Goal: Task Accomplishment & Management: Manage account settings

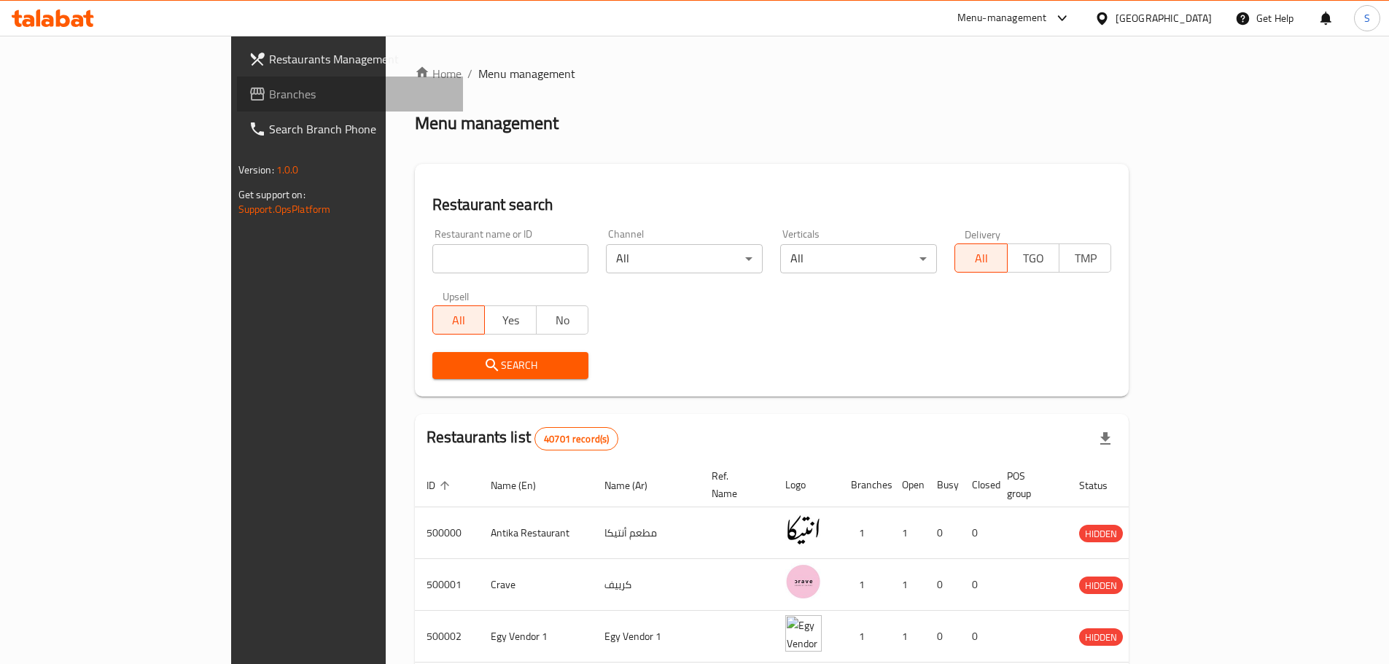
click at [269, 93] on span "Branches" at bounding box center [360, 93] width 182 height 17
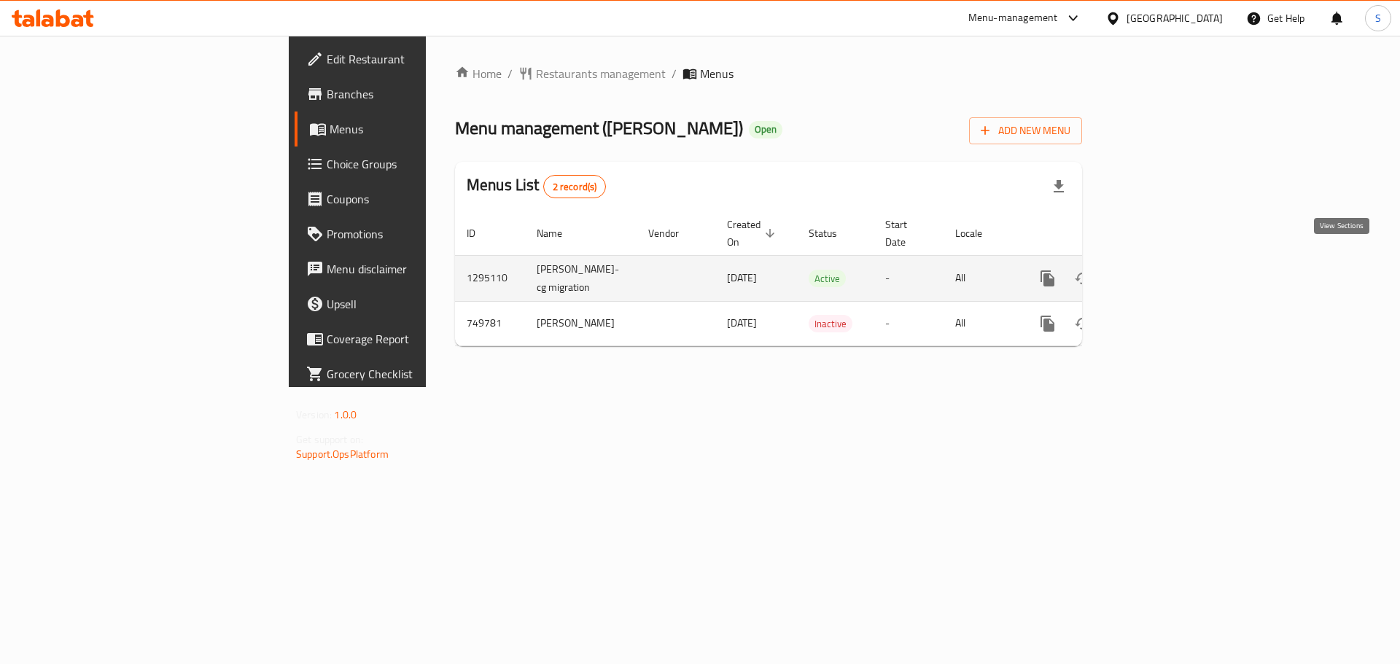
click at [1162, 270] on icon "enhanced table" at bounding box center [1152, 278] width 17 height 17
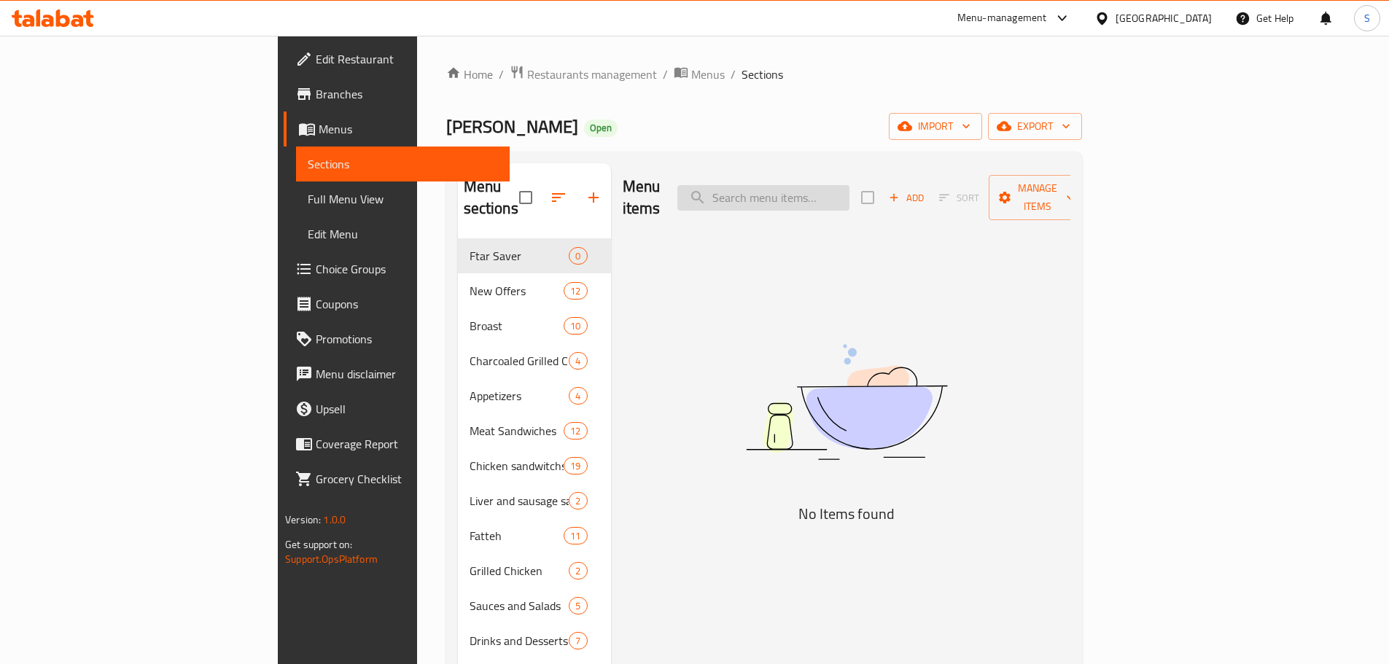
click at [816, 189] on input "search" at bounding box center [763, 198] width 172 height 26
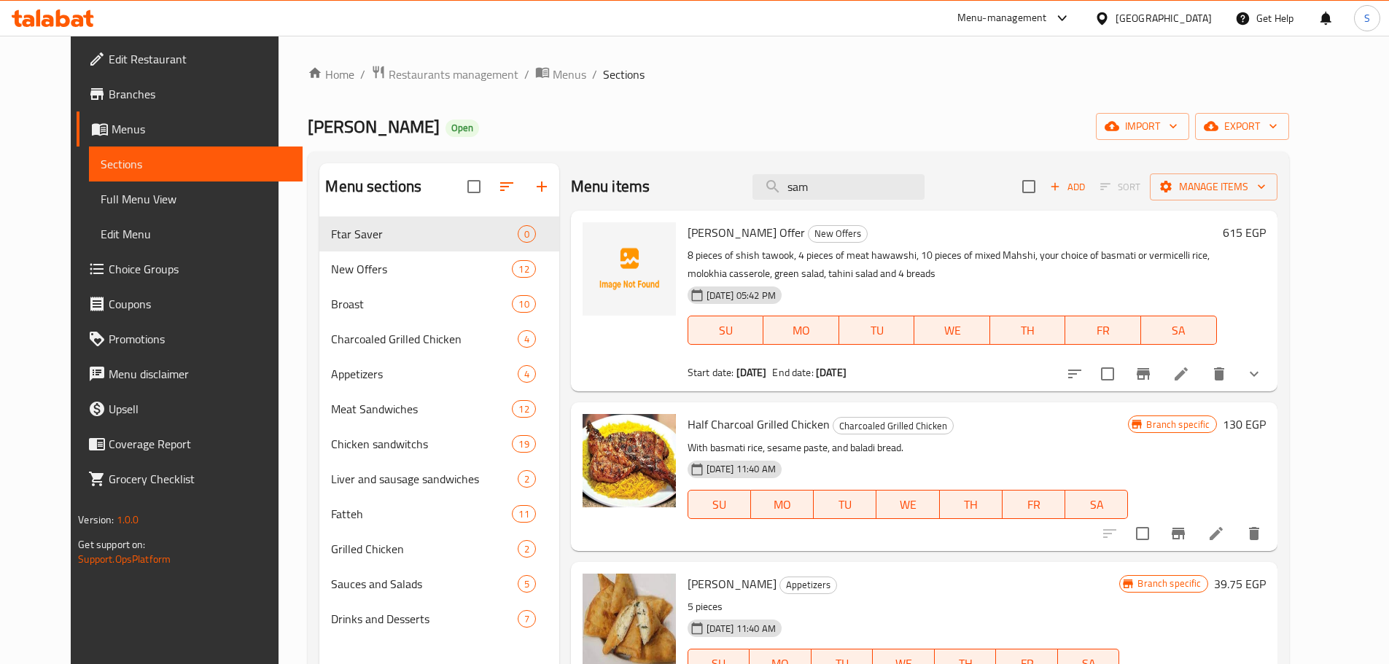
click at [958, 120] on div "[PERSON_NAME] Open import export" at bounding box center [798, 126] width 981 height 27
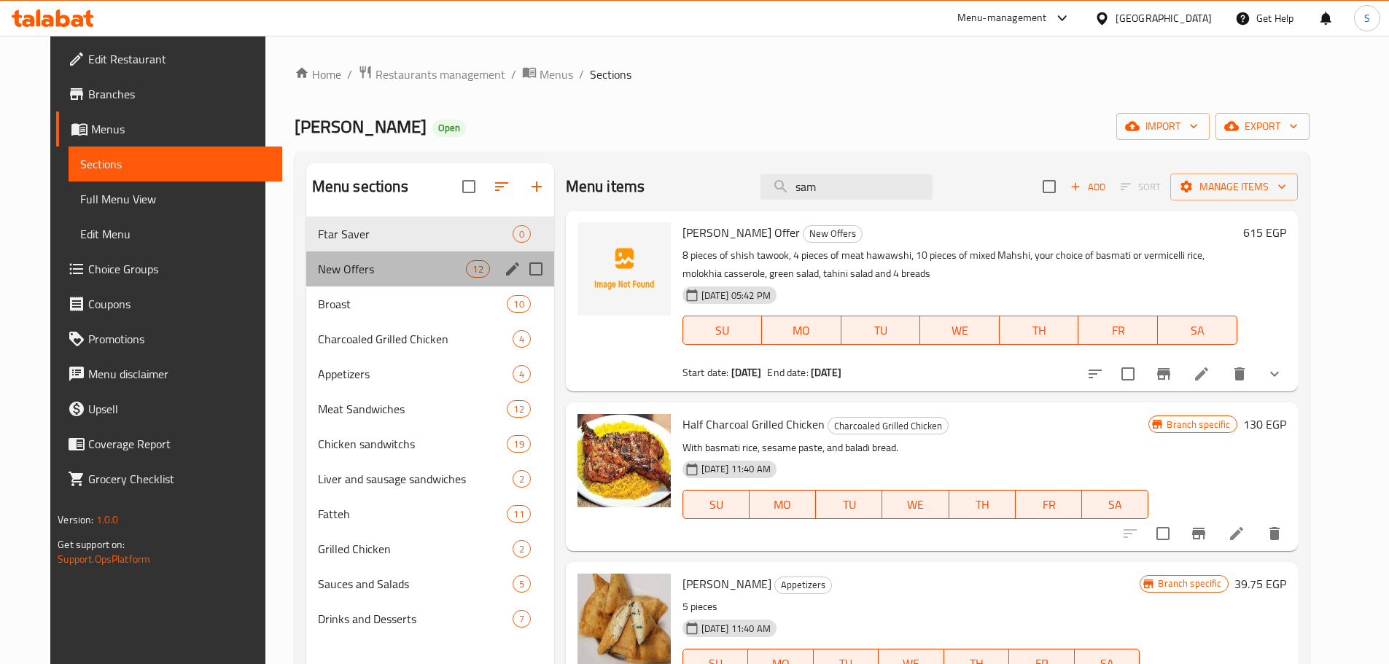
click at [344, 254] on div "New Offers 12" at bounding box center [430, 269] width 248 height 35
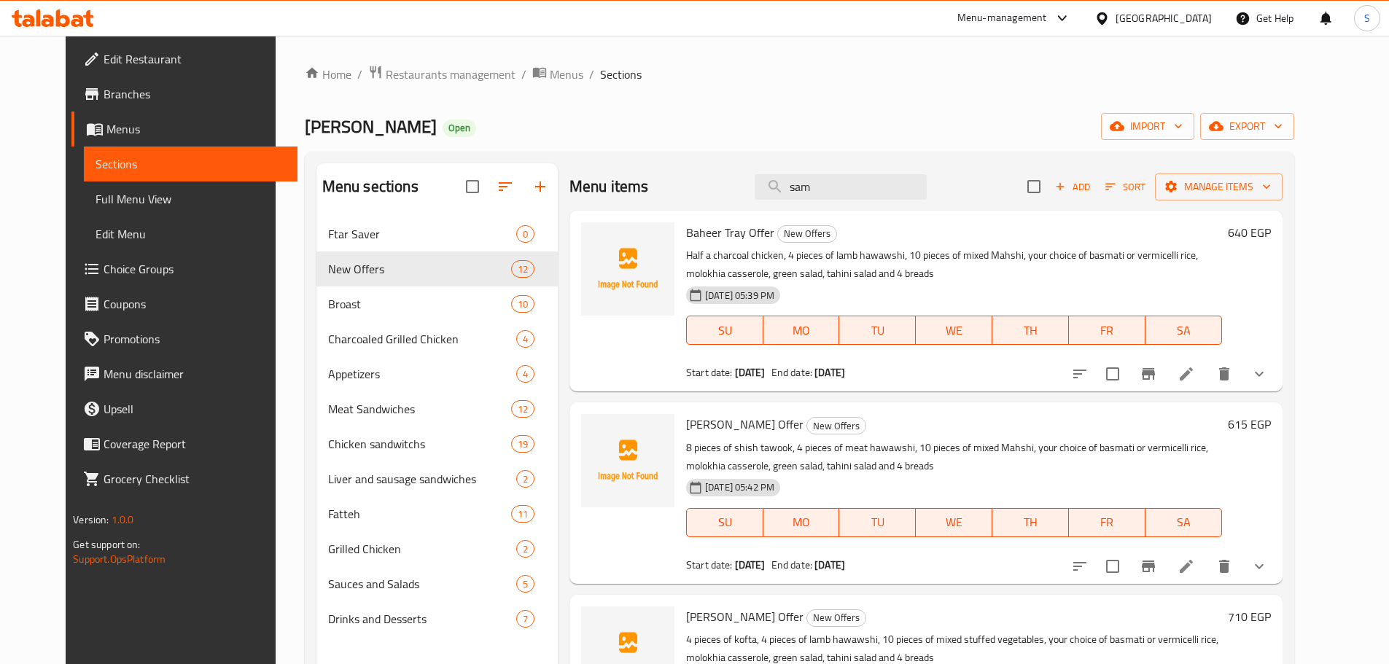
click at [976, 194] on div "Menu items [PERSON_NAME] Add Sort Manage items" at bounding box center [925, 186] width 713 height 47
click at [959, 187] on div "Menu items [PERSON_NAME] Add Sort Manage items" at bounding box center [925, 186] width 713 height 47
drag, startPoint x: 959, startPoint y: 187, endPoint x: 925, endPoint y: 185, distance: 34.3
click at [957, 187] on div "Menu items [PERSON_NAME] Add Sort Manage items" at bounding box center [925, 186] width 713 height 47
click at [923, 184] on input "sam" at bounding box center [841, 187] width 172 height 26
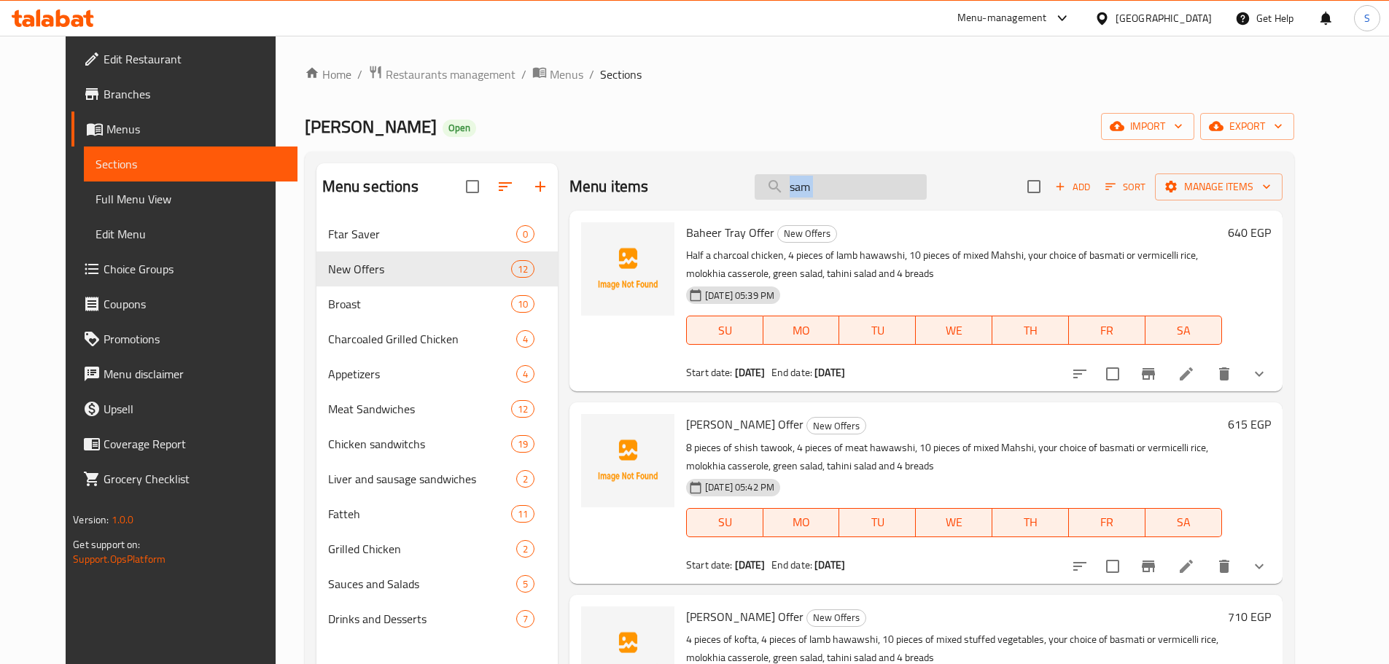
click at [923, 184] on input "sam" at bounding box center [841, 187] width 172 height 26
click at [686, 235] on span "Baheer Tray Offer" at bounding box center [730, 233] width 88 height 22
drag, startPoint x: 710, startPoint y: 233, endPoint x: 721, endPoint y: 233, distance: 10.9
click at [726, 233] on span "Baheer Tray Offer" at bounding box center [730, 233] width 88 height 22
click at [707, 231] on span "Baheer Tray Offer" at bounding box center [730, 233] width 88 height 22
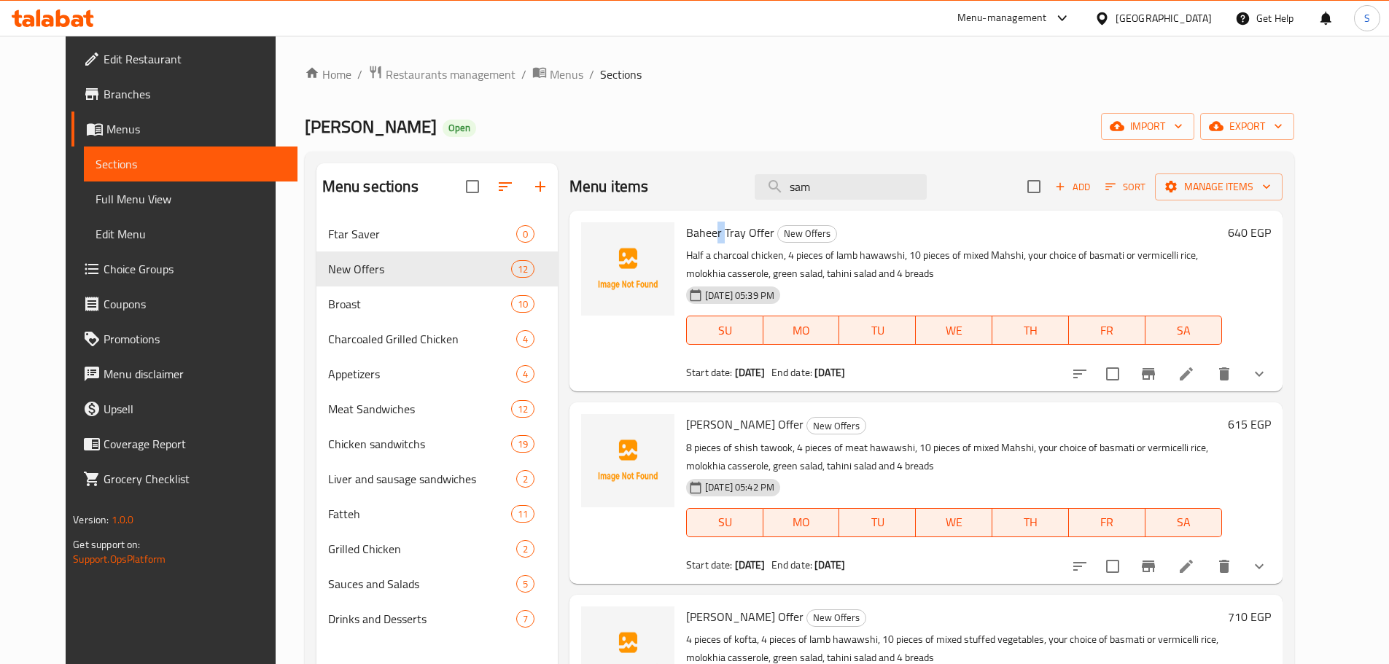
click at [709, 231] on span "Baheer Tray Offer" at bounding box center [730, 233] width 88 height 22
drag, startPoint x: 709, startPoint y: 230, endPoint x: 755, endPoint y: 234, distance: 46.1
click at [755, 234] on h6 "[PERSON_NAME] Tray Offer New Offers" at bounding box center [954, 232] width 536 height 20
copy span "Tray Offer"
click at [887, 179] on input "sam" at bounding box center [841, 187] width 172 height 26
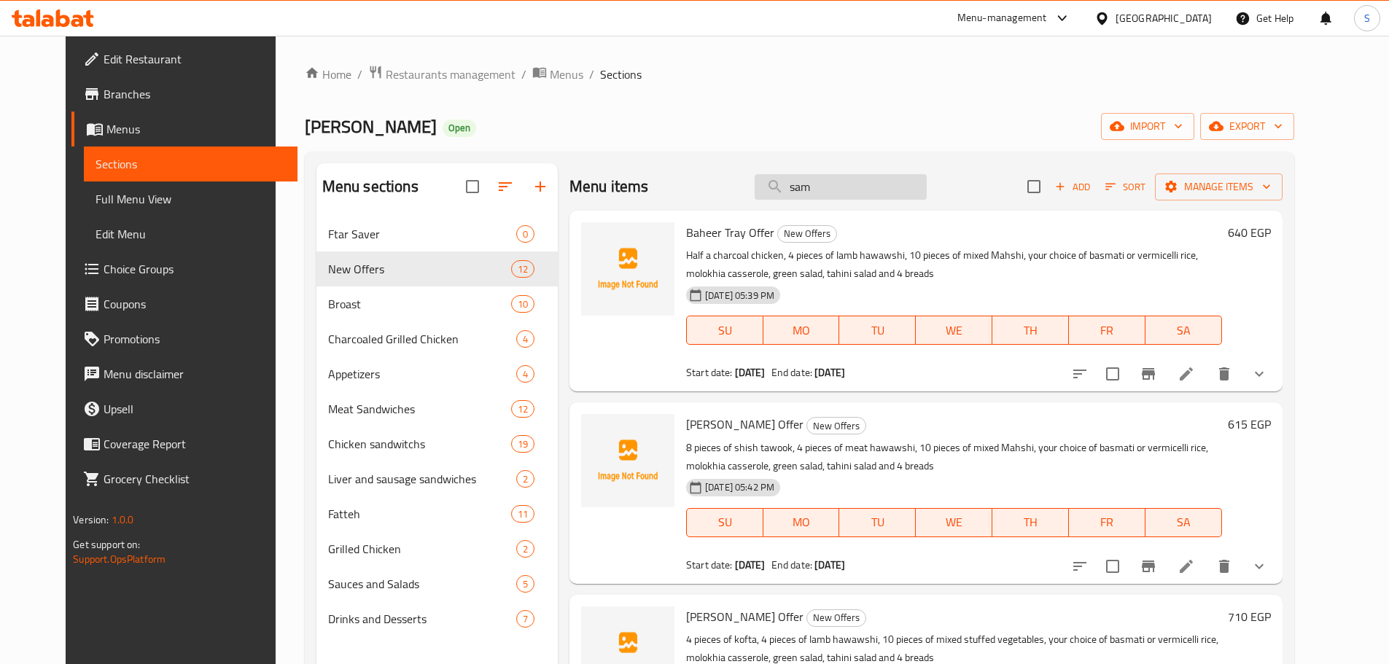
click at [887, 179] on input "sam" at bounding box center [841, 187] width 172 height 26
paste input "Tray Offer"
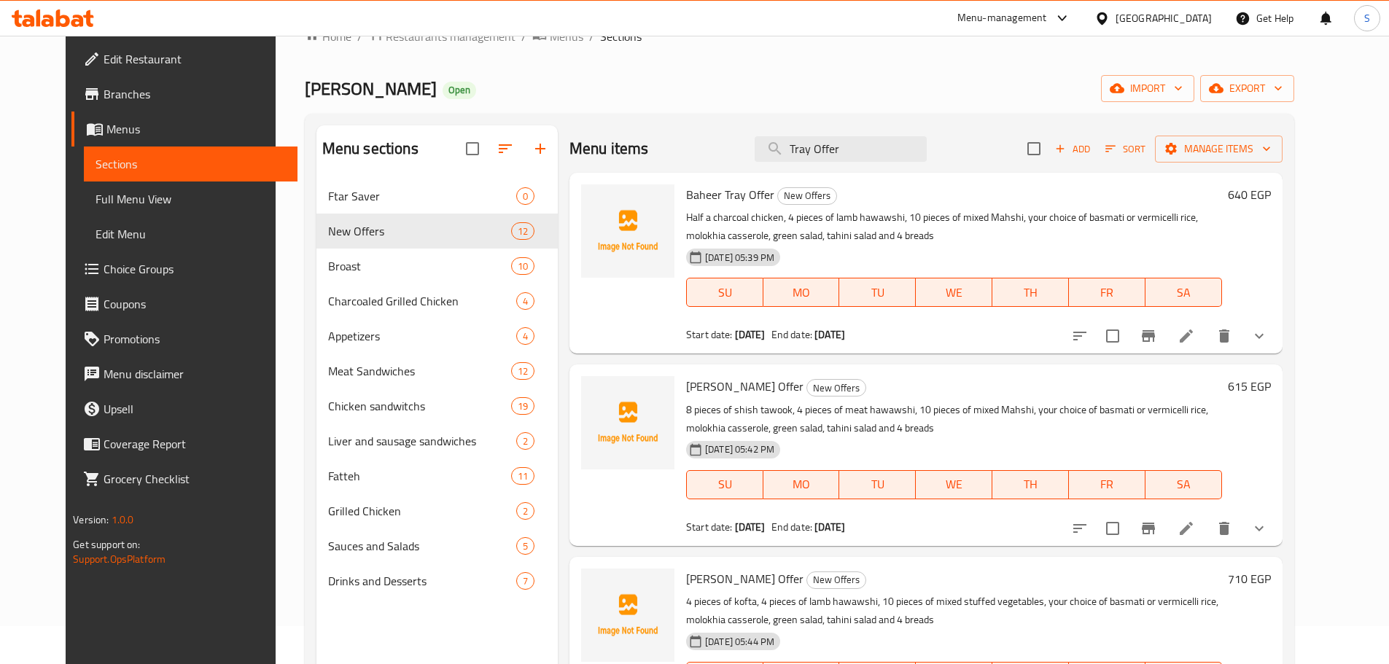
scroll to position [73, 0]
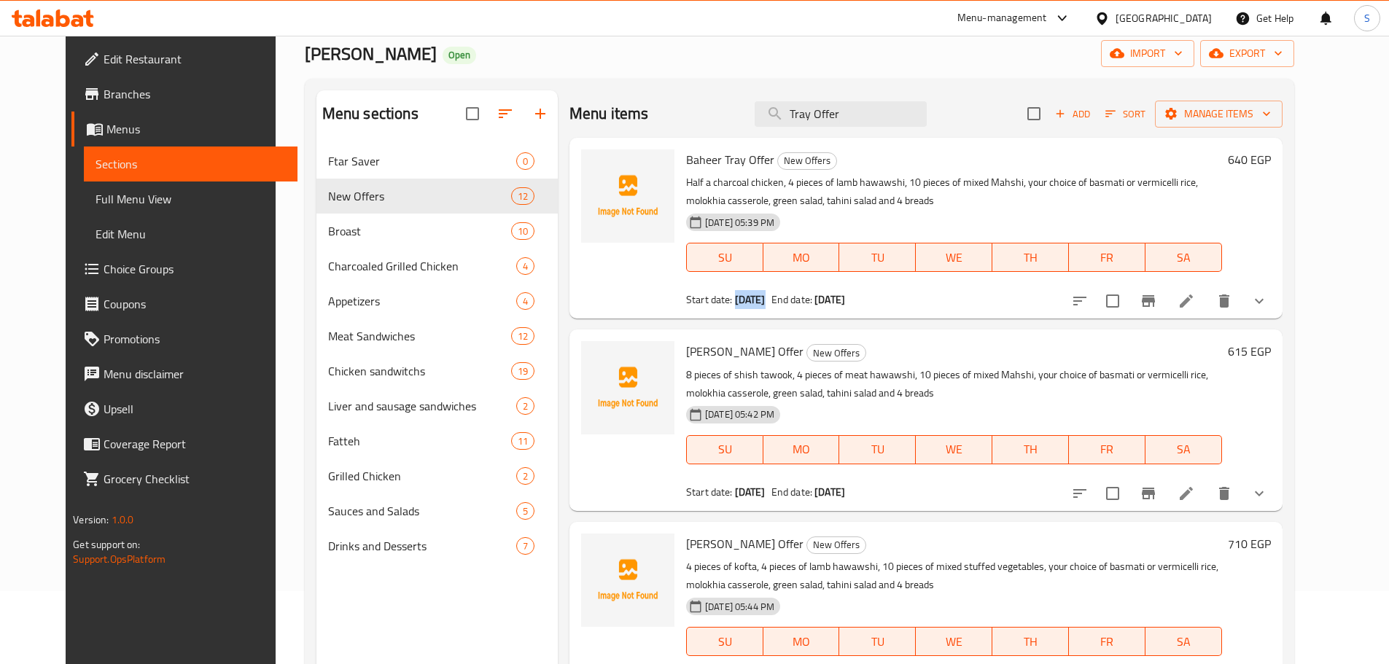
drag, startPoint x: 720, startPoint y: 305, endPoint x: 753, endPoint y: 303, distance: 32.8
click at [753, 303] on b "[DATE]" at bounding box center [750, 299] width 31 height 19
click at [833, 115] on input "Tray Offer" at bounding box center [841, 114] width 172 height 26
click at [686, 353] on span "[PERSON_NAME] Offer" at bounding box center [744, 352] width 117 height 22
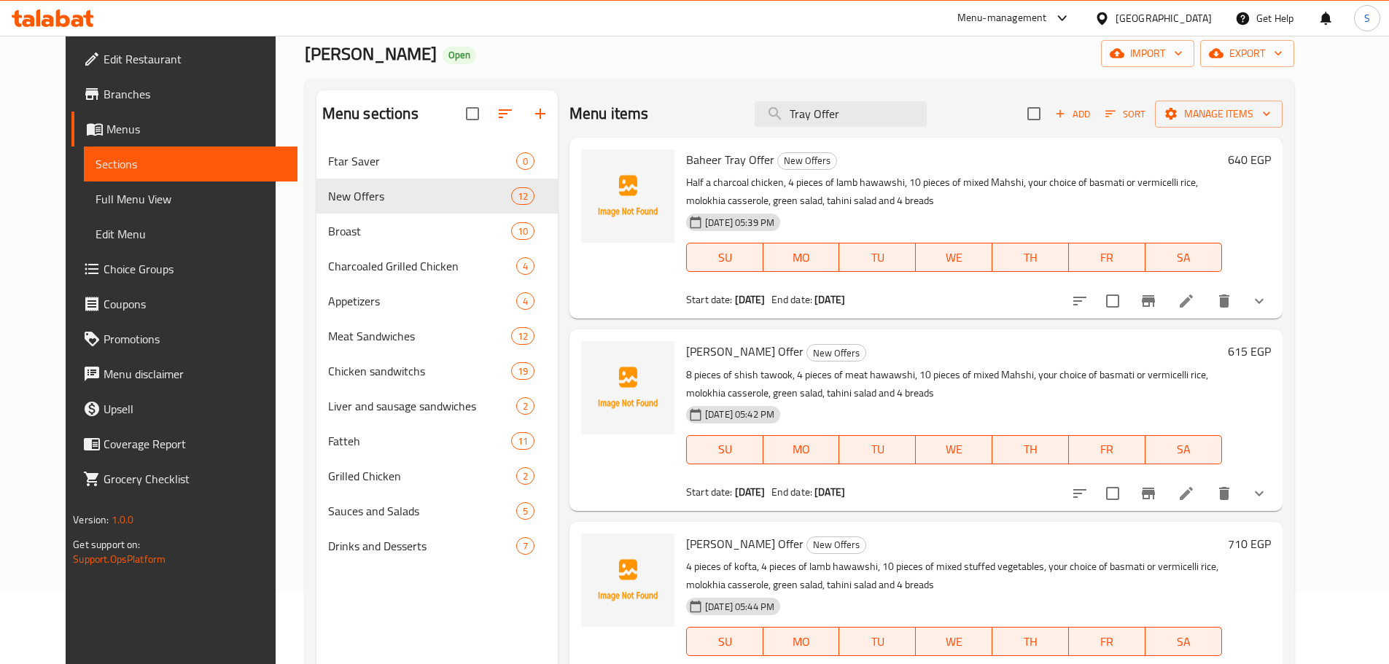
click at [686, 351] on span "[PERSON_NAME] Offer" at bounding box center [744, 352] width 117 height 22
copy span "Samir"
click at [857, 115] on input "Tray Offer" at bounding box center [841, 114] width 172 height 26
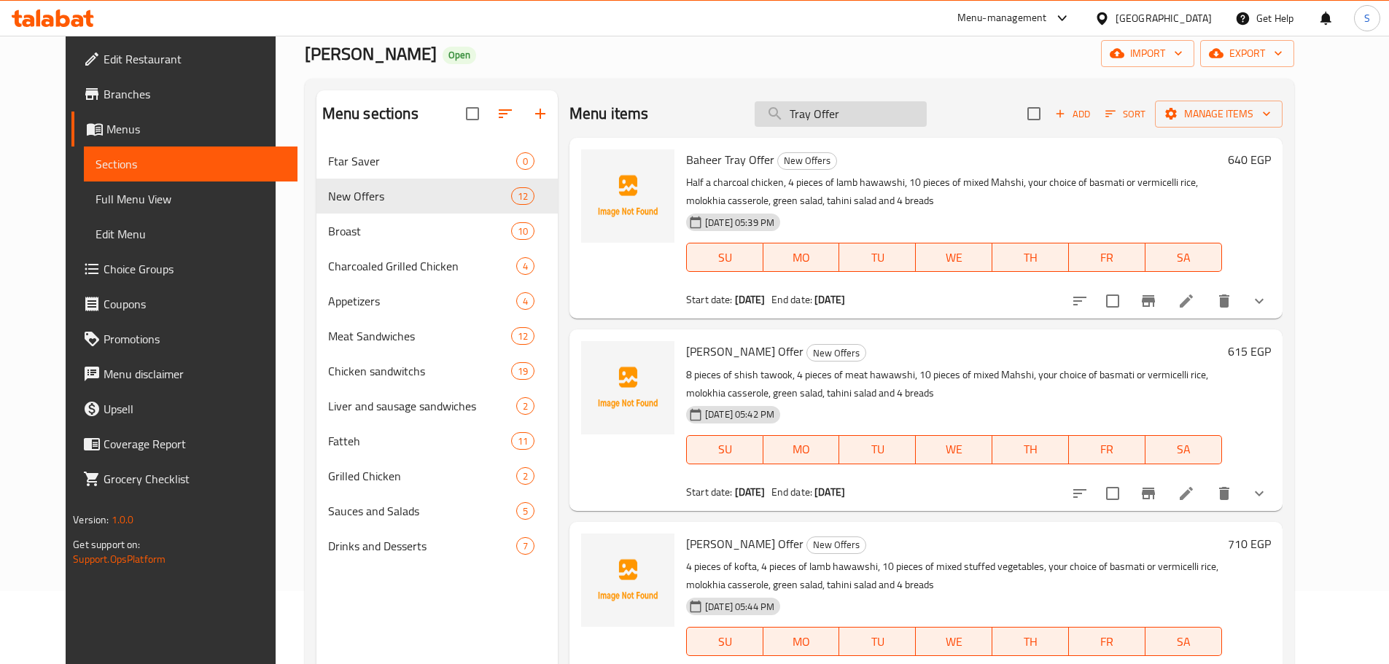
click at [857, 115] on input "Tray Offer" at bounding box center [841, 114] width 172 height 26
paste input "Samir"
type input "S"
click at [855, 122] on input "search" at bounding box center [841, 114] width 172 height 26
drag, startPoint x: 708, startPoint y: 159, endPoint x: 754, endPoint y: 165, distance: 46.3
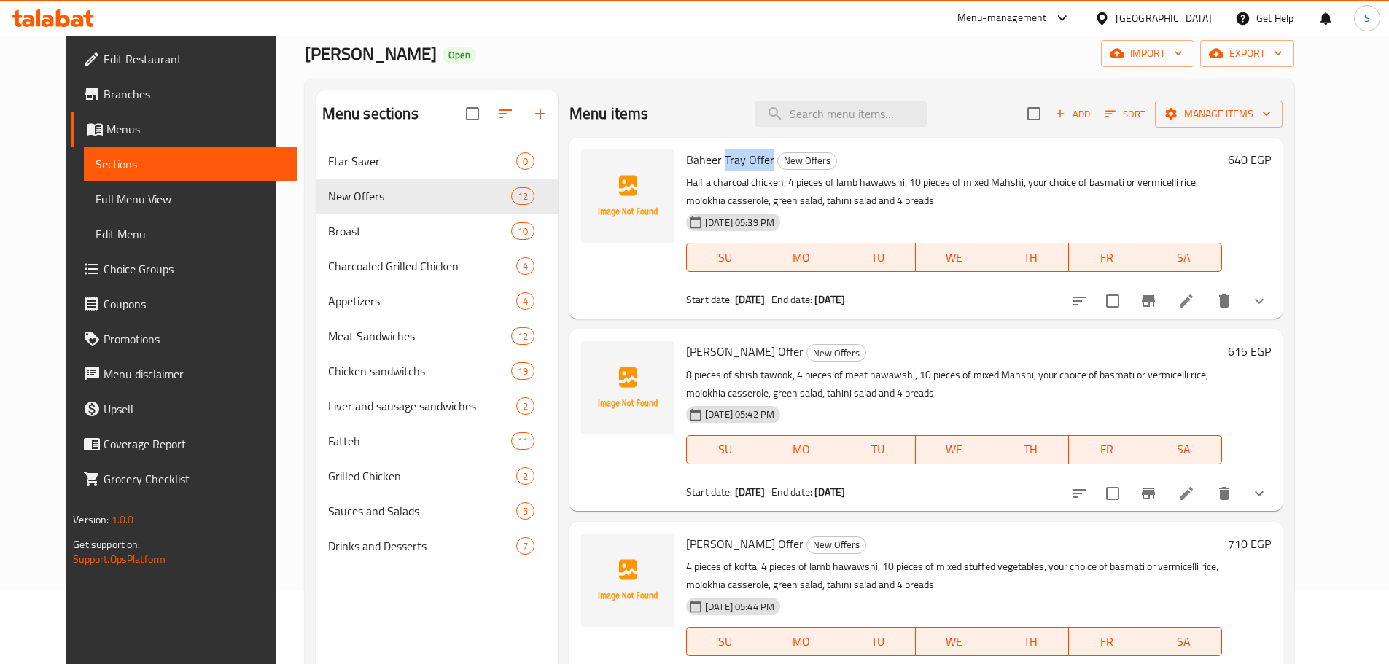
click at [754, 165] on span "Baheer Tray Offer" at bounding box center [730, 160] width 88 height 22
copy span "Tray Offer"
click at [820, 118] on input "search" at bounding box center [841, 114] width 172 height 26
paste input "Tray Offer"
type input "Tray Offer"
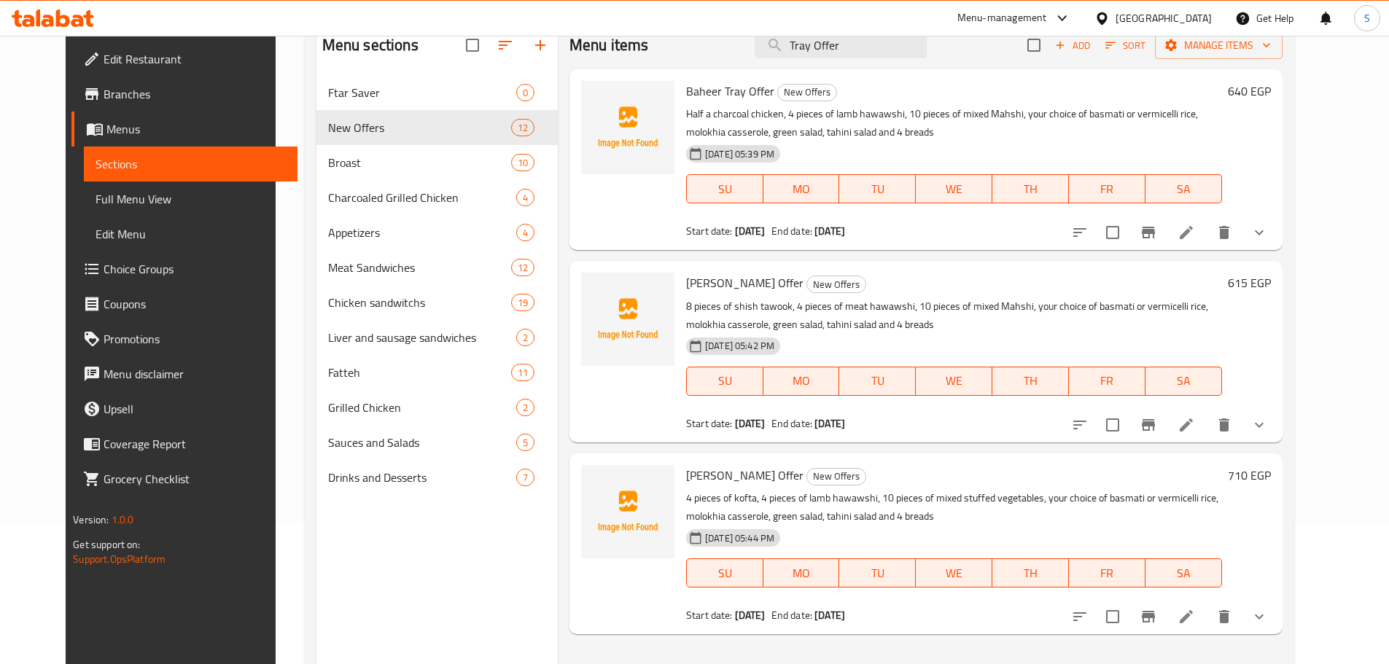
scroll to position [146, 0]
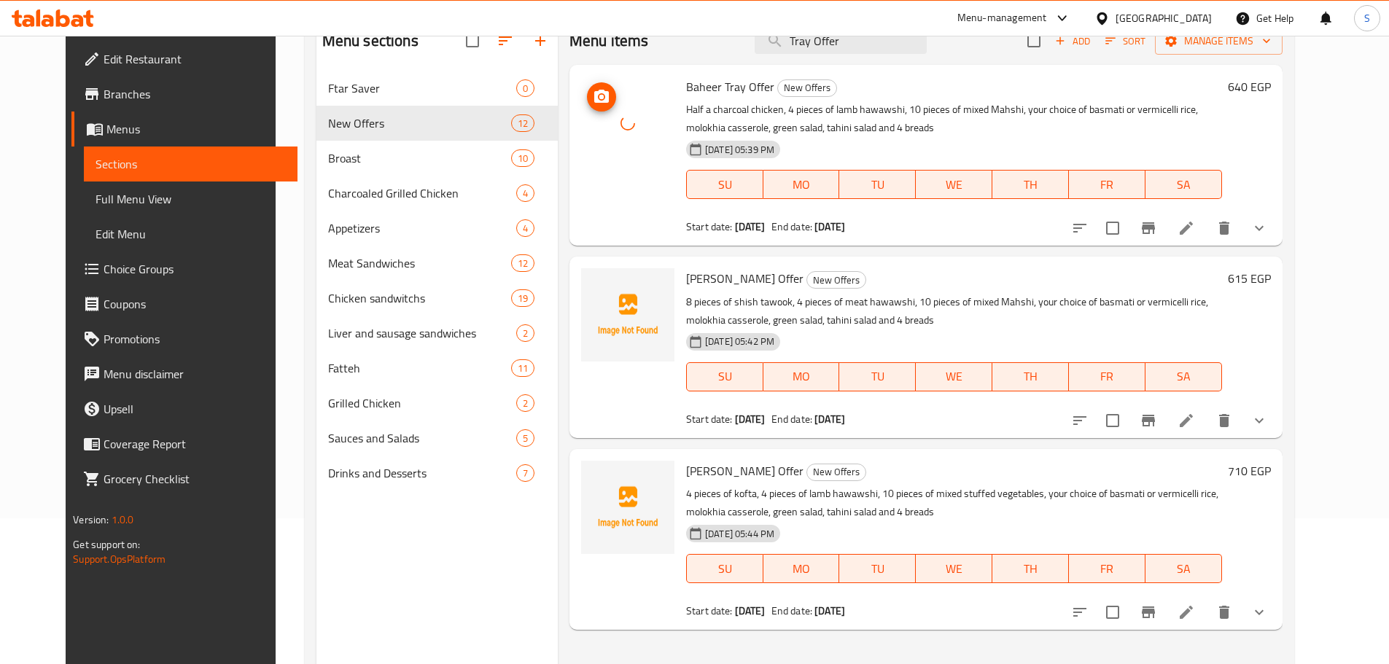
drag, startPoint x: 615, startPoint y: 117, endPoint x: 620, endPoint y: 180, distance: 63.6
click at [620, 180] on div at bounding box center [627, 155] width 105 height 169
click at [619, 332] on img at bounding box center [627, 314] width 93 height 93
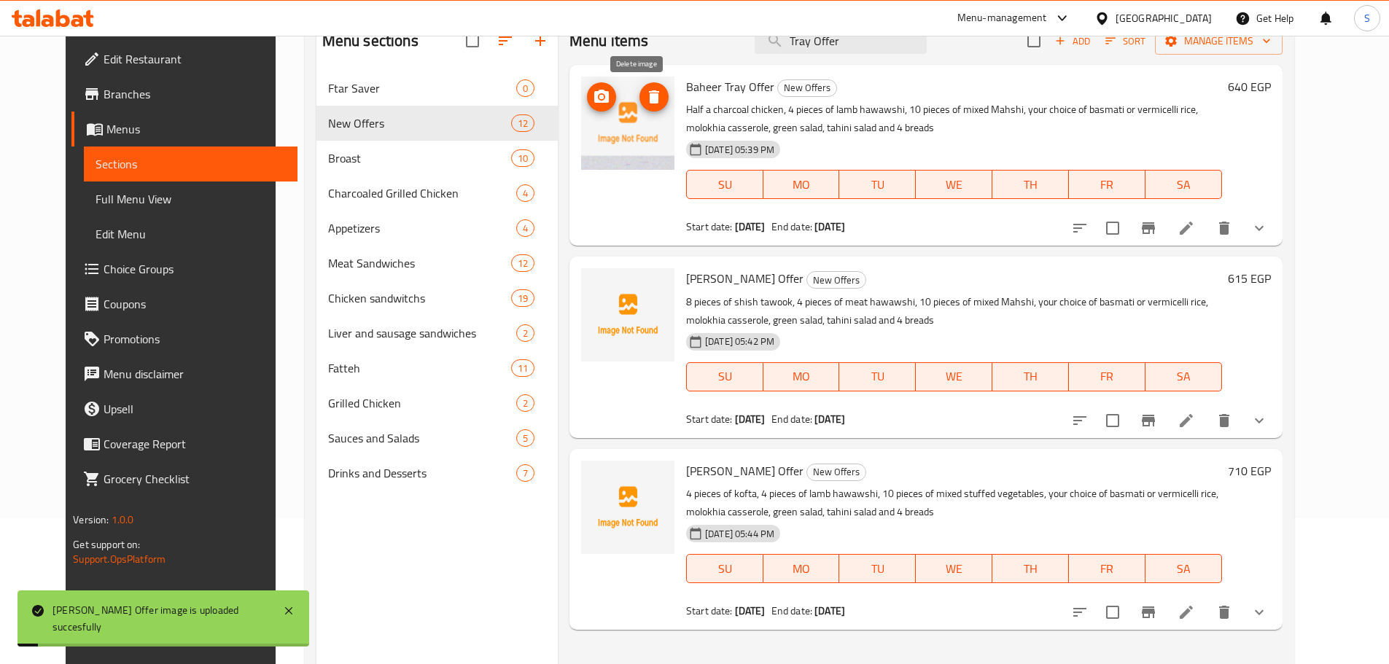
click at [649, 99] on icon "delete image" at bounding box center [654, 96] width 10 height 13
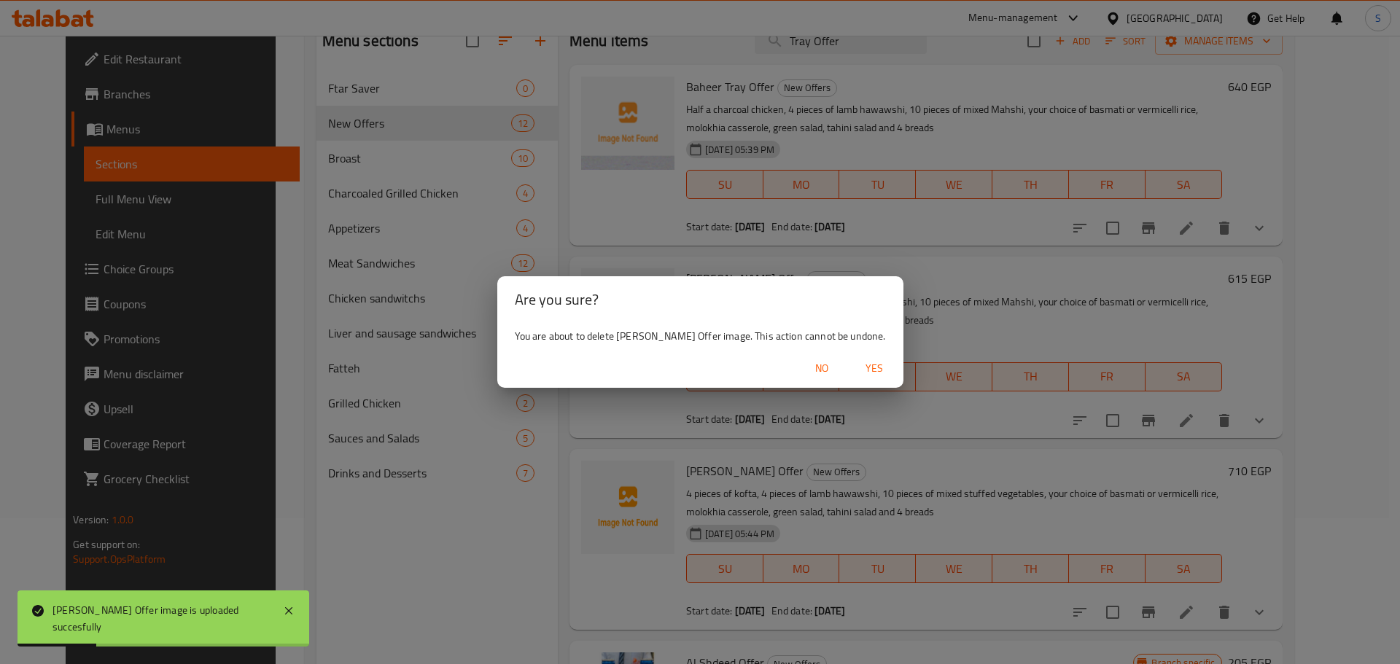
click at [857, 366] on span "Yes" at bounding box center [874, 368] width 35 height 18
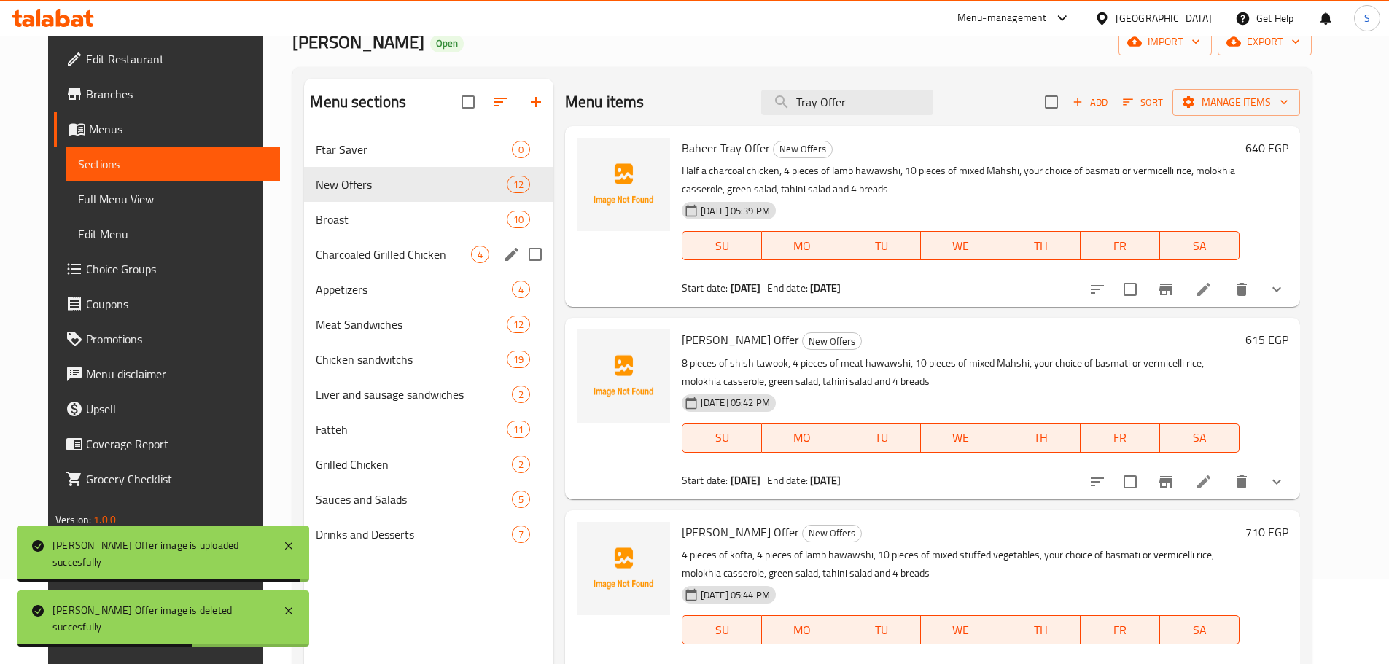
scroll to position [0, 0]
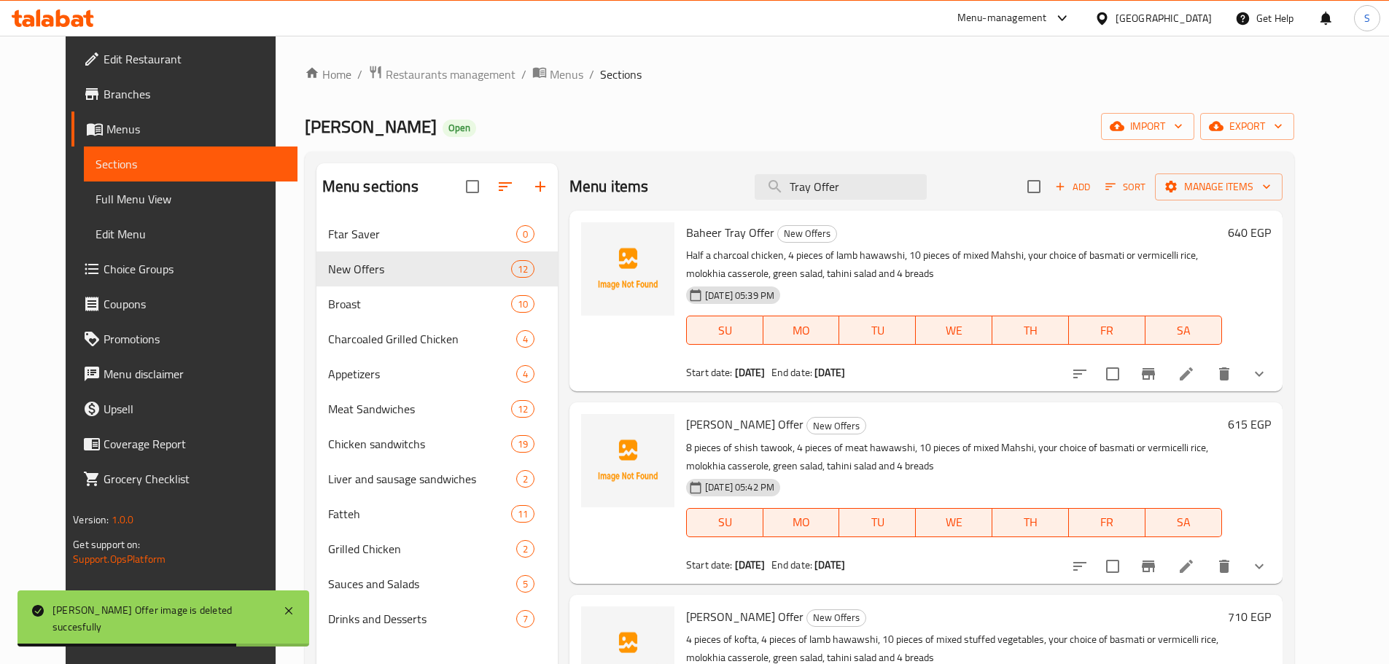
click at [709, 91] on div "Home / Restaurants management / Menus / Sections Hassan Al Demashqy Open import…" at bounding box center [799, 452] width 989 height 774
